Goal: Find specific page/section: Find specific page/section

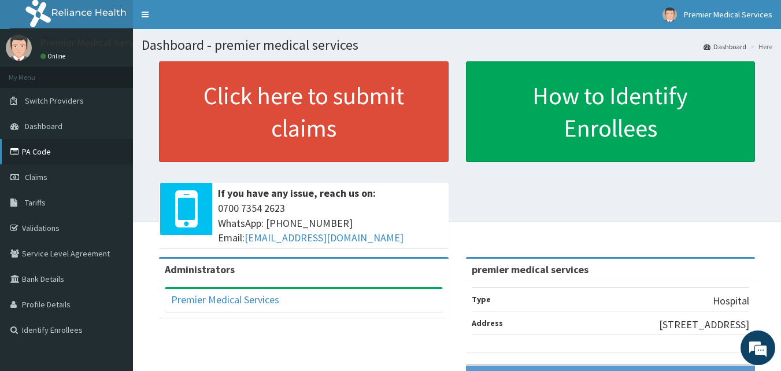
click at [49, 157] on link "PA Code" at bounding box center [66, 151] width 133 height 25
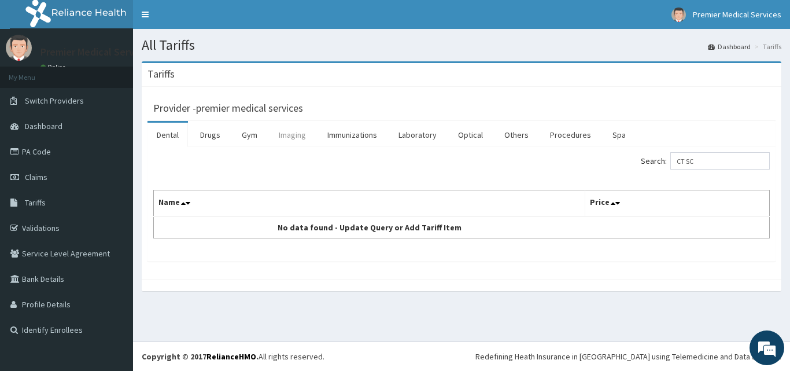
type input "CT SC"
click at [295, 133] on link "Imaging" at bounding box center [292, 135] width 46 height 24
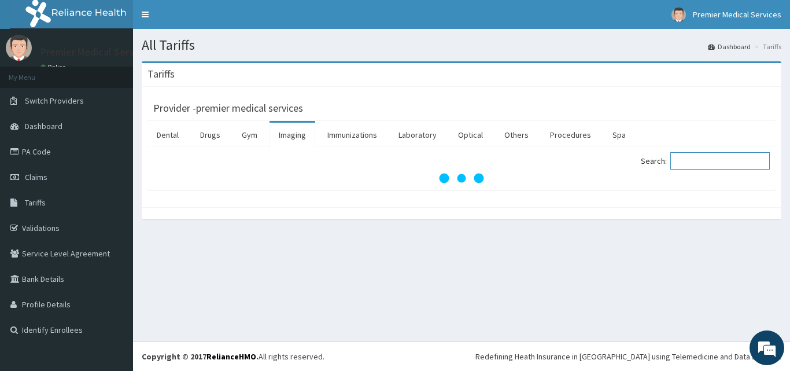
click at [707, 157] on input "Search:" at bounding box center [719, 160] width 99 height 17
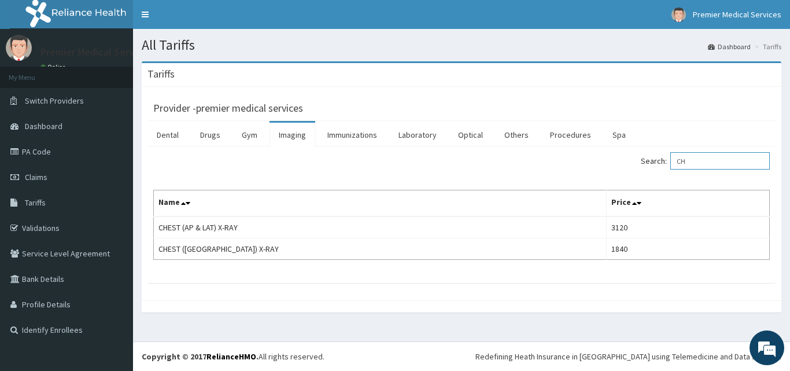
type input "C"
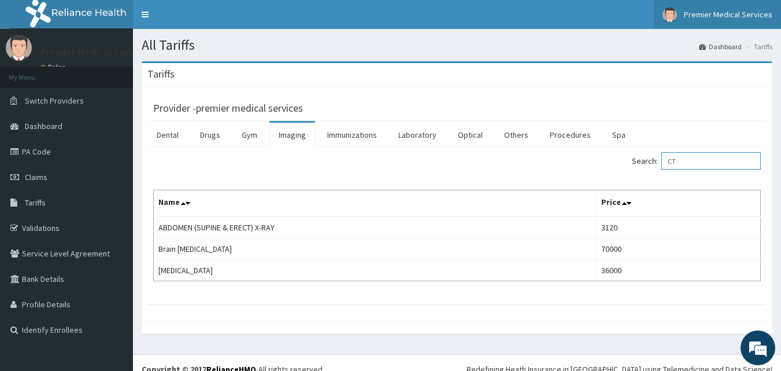
type input "CT"
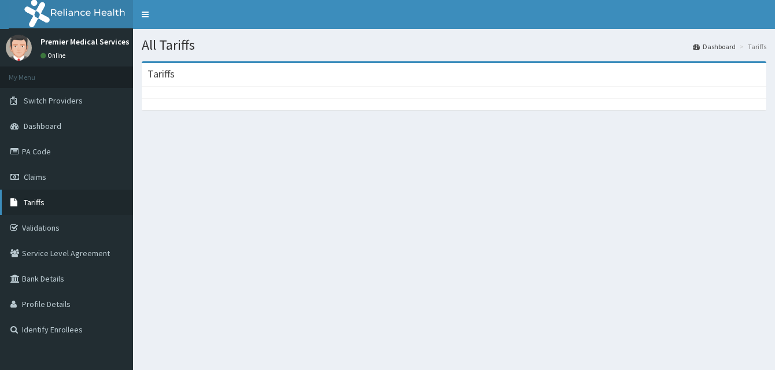
click at [79, 201] on link "Tariffs" at bounding box center [66, 202] width 133 height 25
click at [495, 107] on div at bounding box center [454, 104] width 625 height 12
click at [452, 88] on div at bounding box center [454, 93] width 625 height 12
click at [445, 102] on div at bounding box center [454, 104] width 625 height 12
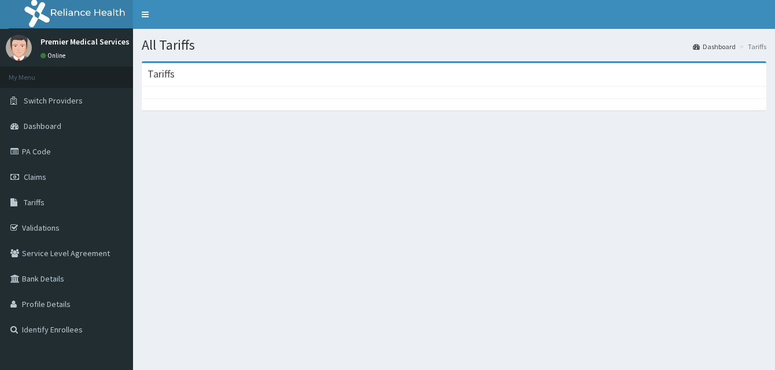
click at [421, 110] on div at bounding box center [454, 104] width 625 height 12
click at [416, 112] on div "Tariffs" at bounding box center [454, 91] width 642 height 61
click at [299, 92] on div at bounding box center [454, 93] width 625 height 12
click at [286, 93] on div at bounding box center [454, 93] width 625 height 12
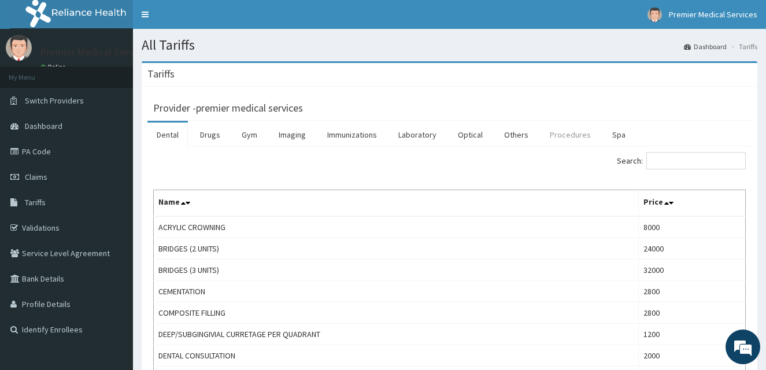
drag, startPoint x: 209, startPoint y: 130, endPoint x: 571, endPoint y: 127, distance: 362.0
click at [209, 130] on link "Drugs" at bounding box center [210, 135] width 39 height 24
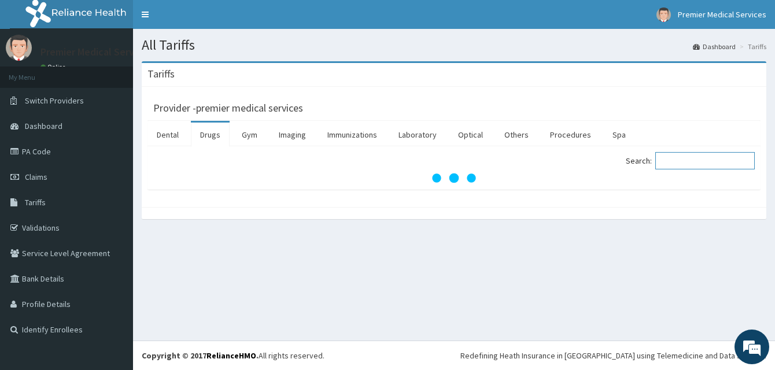
click at [676, 157] on input "Search:" at bounding box center [704, 160] width 99 height 17
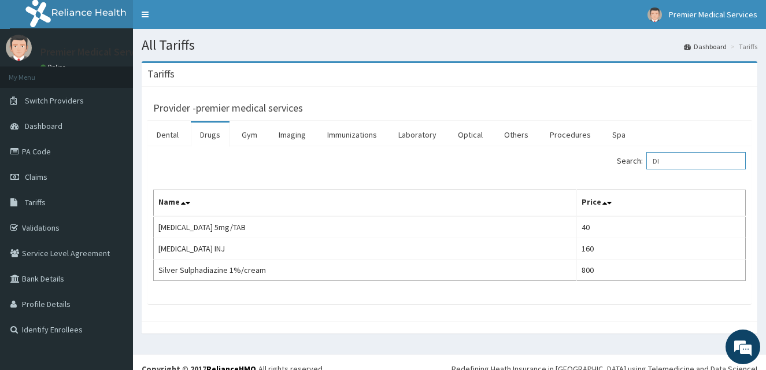
type input "D"
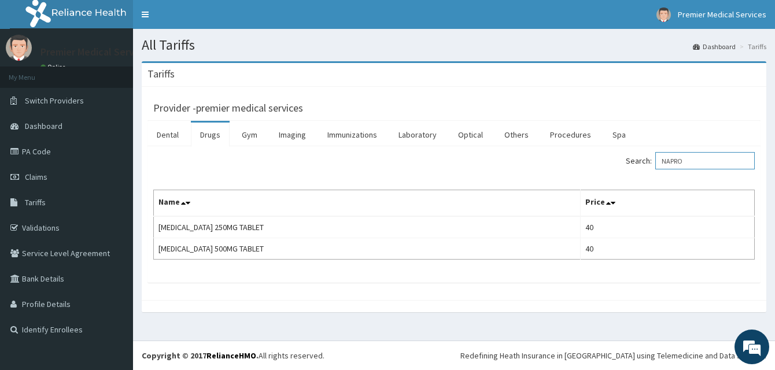
type input "NAPRO"
